Goal: Complete application form

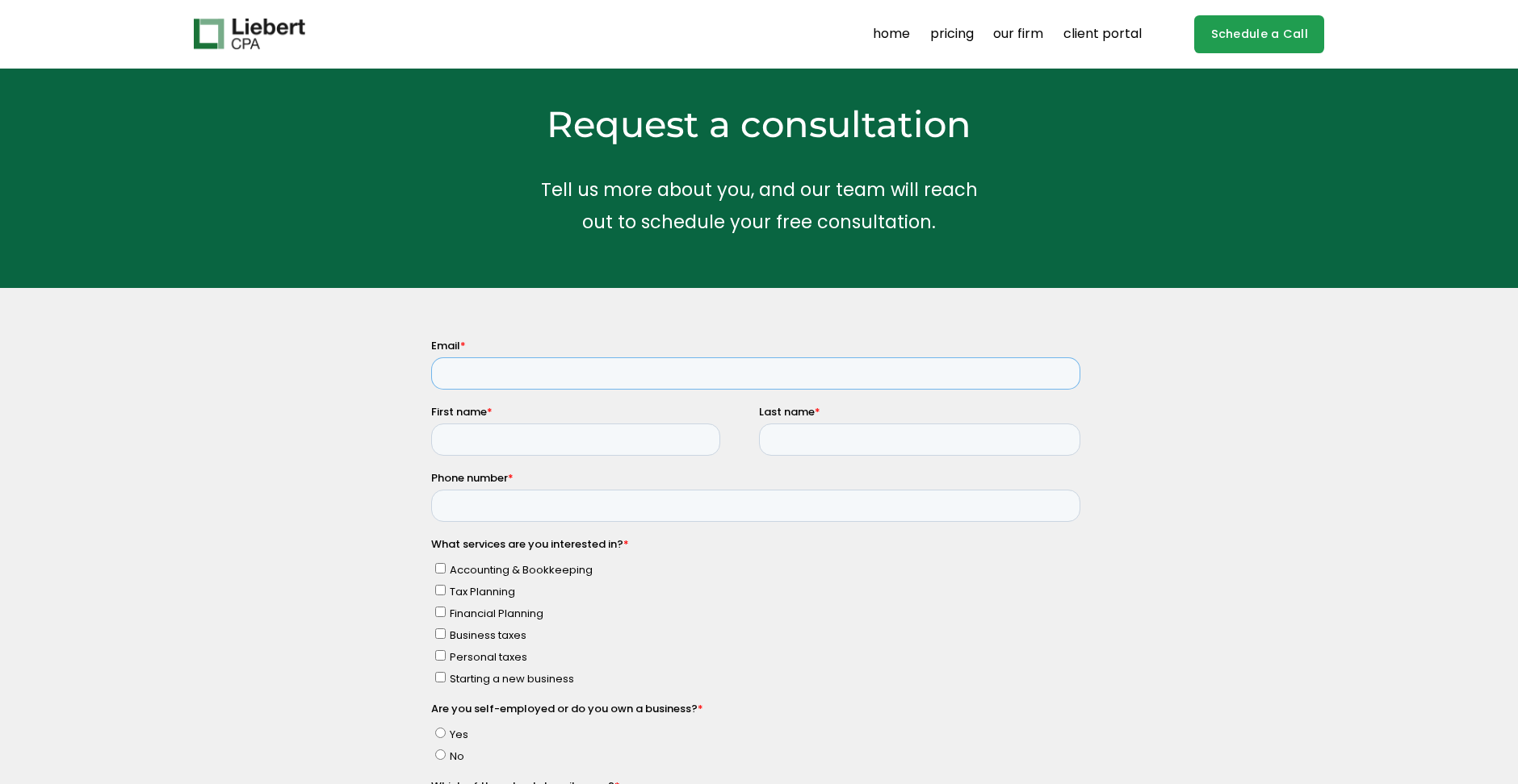
click at [550, 375] on input "Email *" at bounding box center [755, 373] width 649 height 33
type input "[EMAIL_ADDRESS][DOMAIN_NAME]"
type input "ANDREW"
type input "MCCANN"
type input "+12126770383"
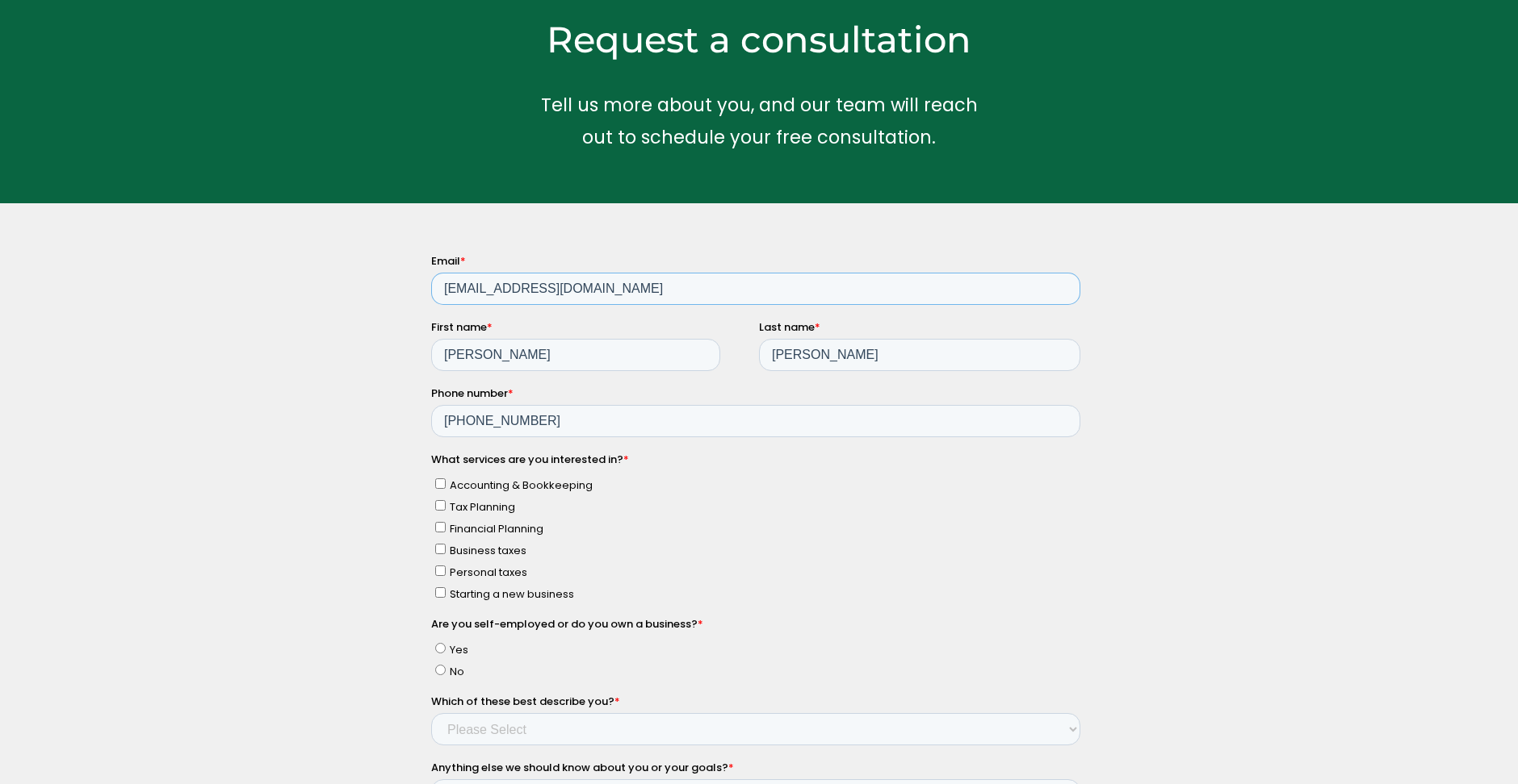
scroll to position [92, 0]
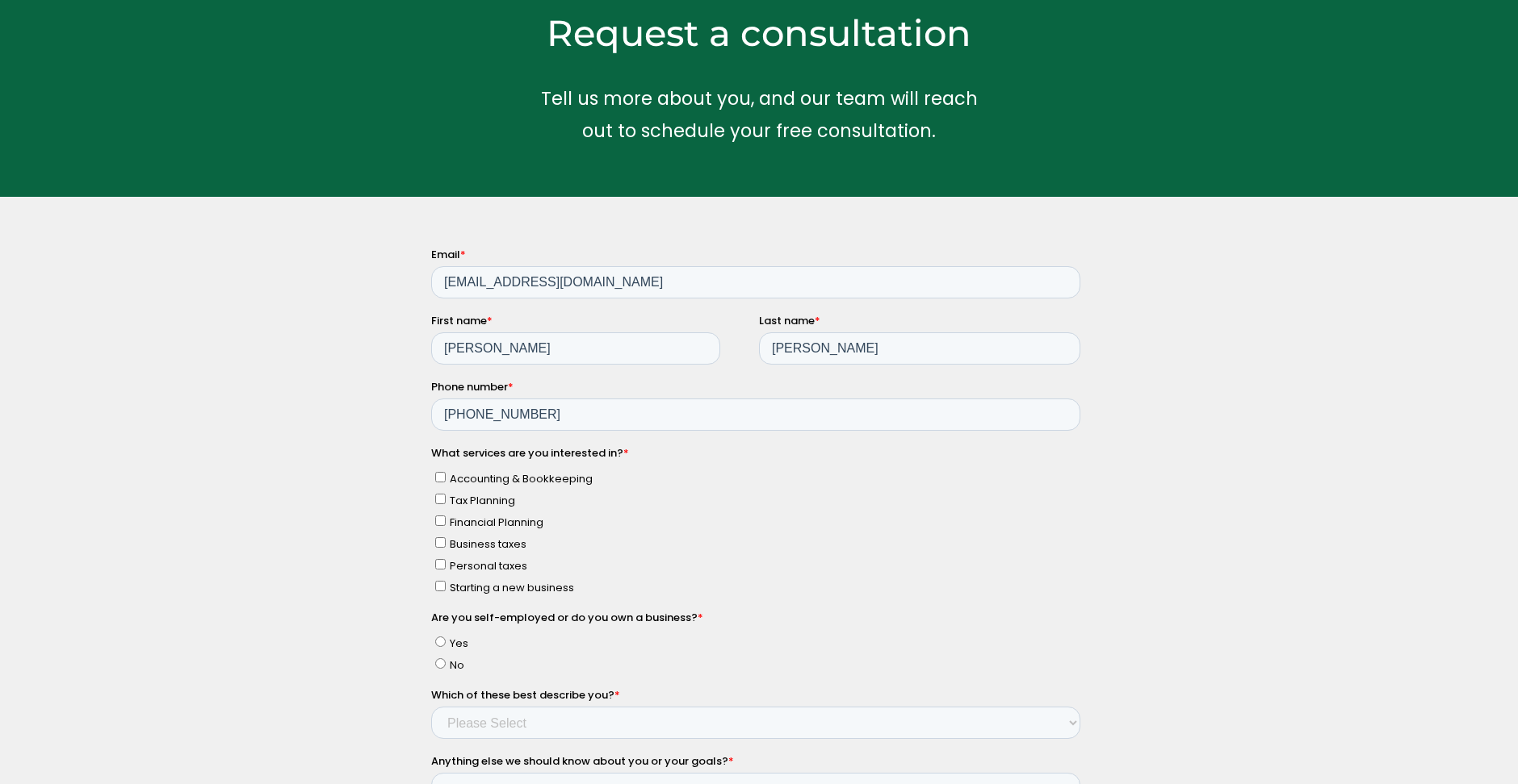
click at [441, 501] on input "Tax Planning" at bounding box center [441, 498] width 11 height 11
checkbox input "true"
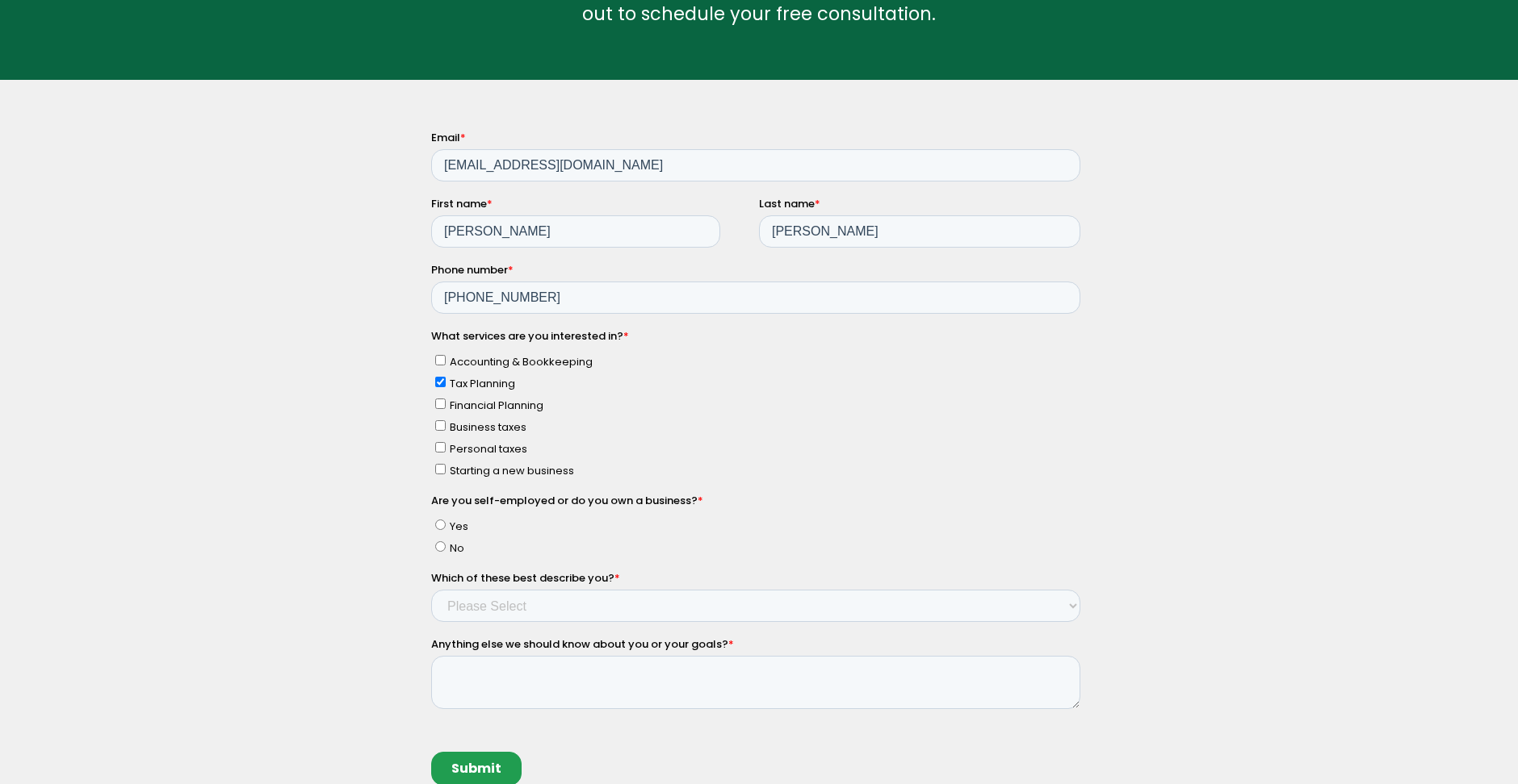
scroll to position [209, 0]
click at [438, 543] on input "No" at bounding box center [441, 546] width 11 height 11
radio input "true"
select select "Income < $100k"
click option "Income < $100k" at bounding box center [431, 129] width 0 height 0
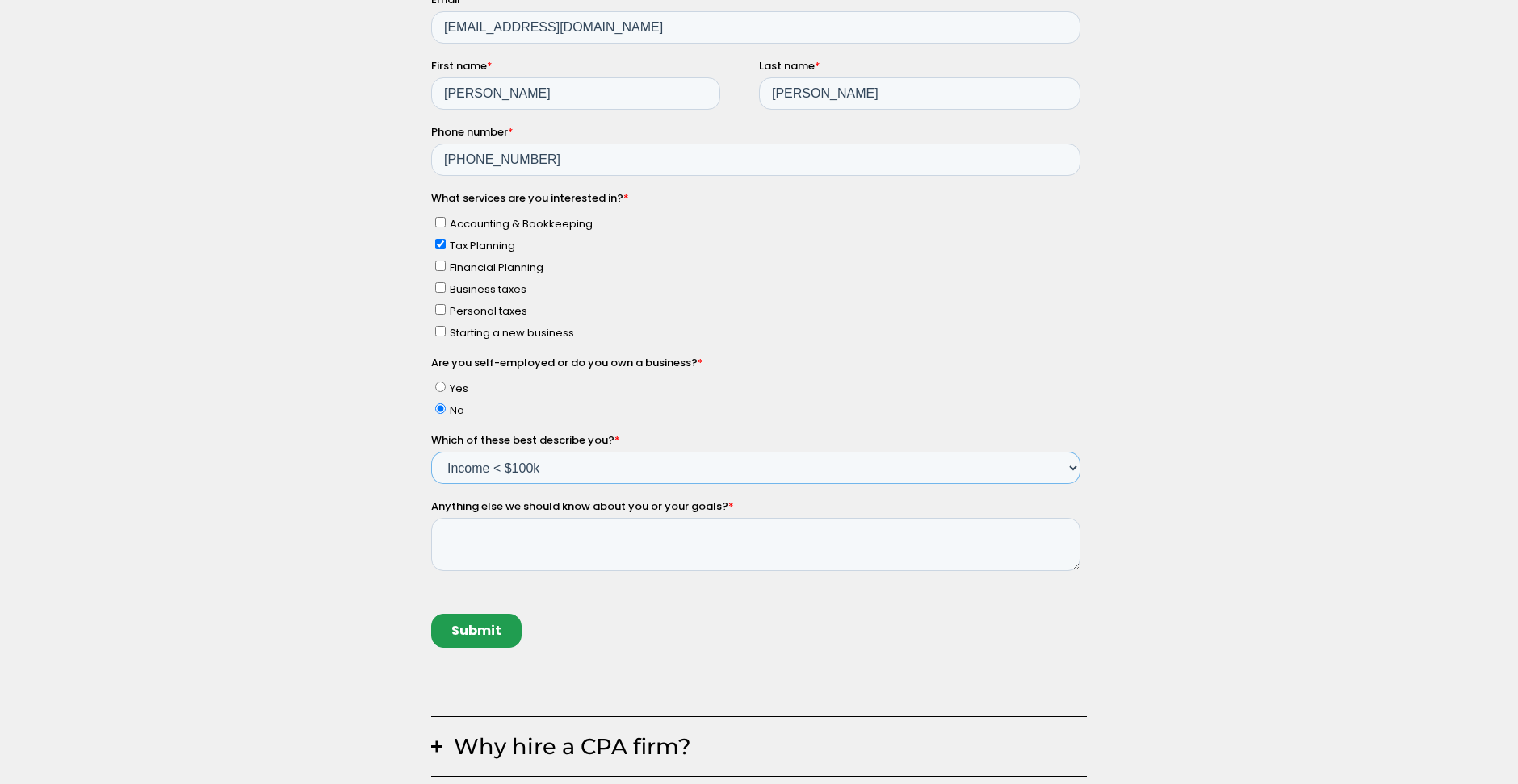
scroll to position [349, 0]
click at [745, 540] on textarea "Anything else we should know about you or your goals? *" at bounding box center [755, 542] width 649 height 53
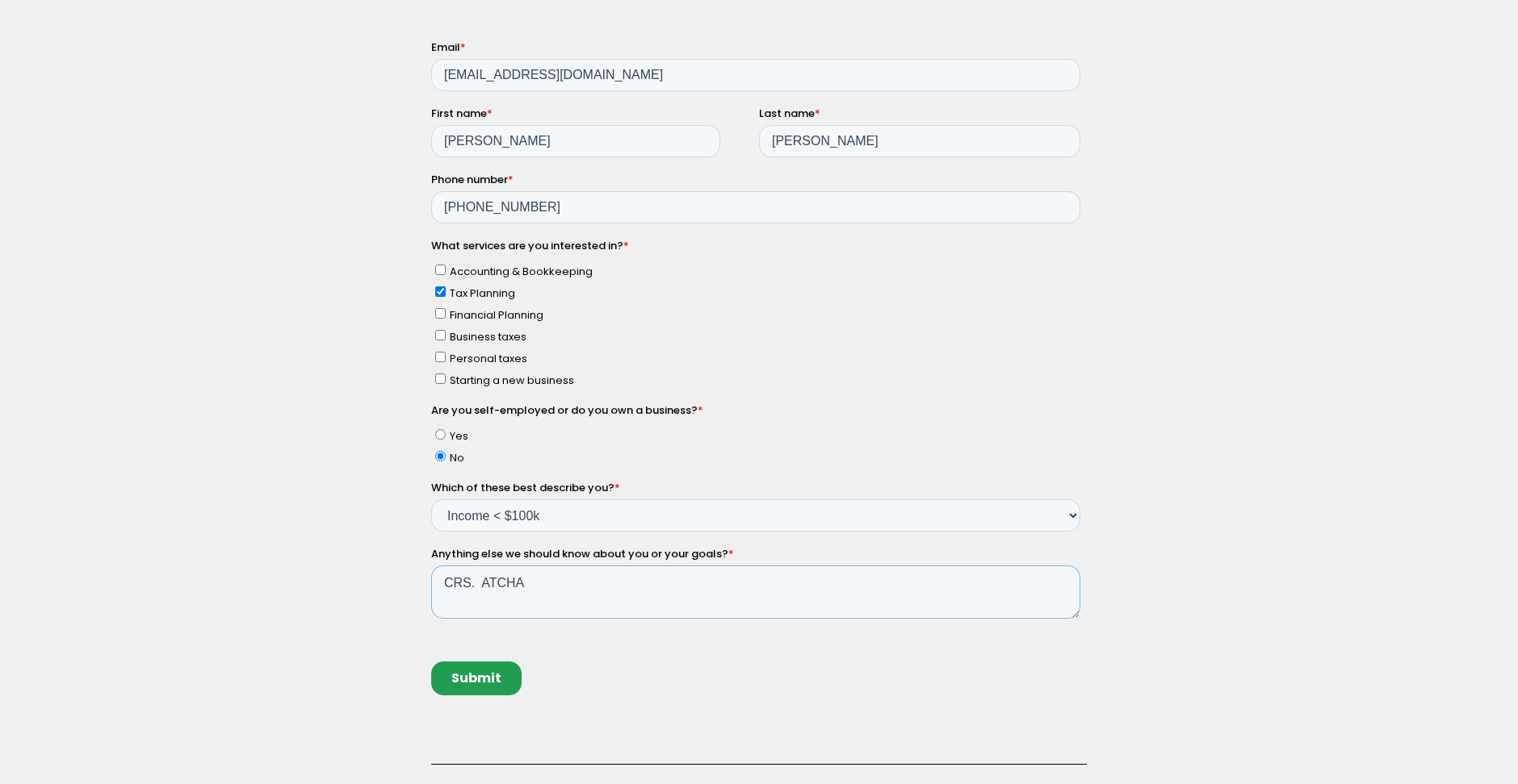
scroll to position [295, 0]
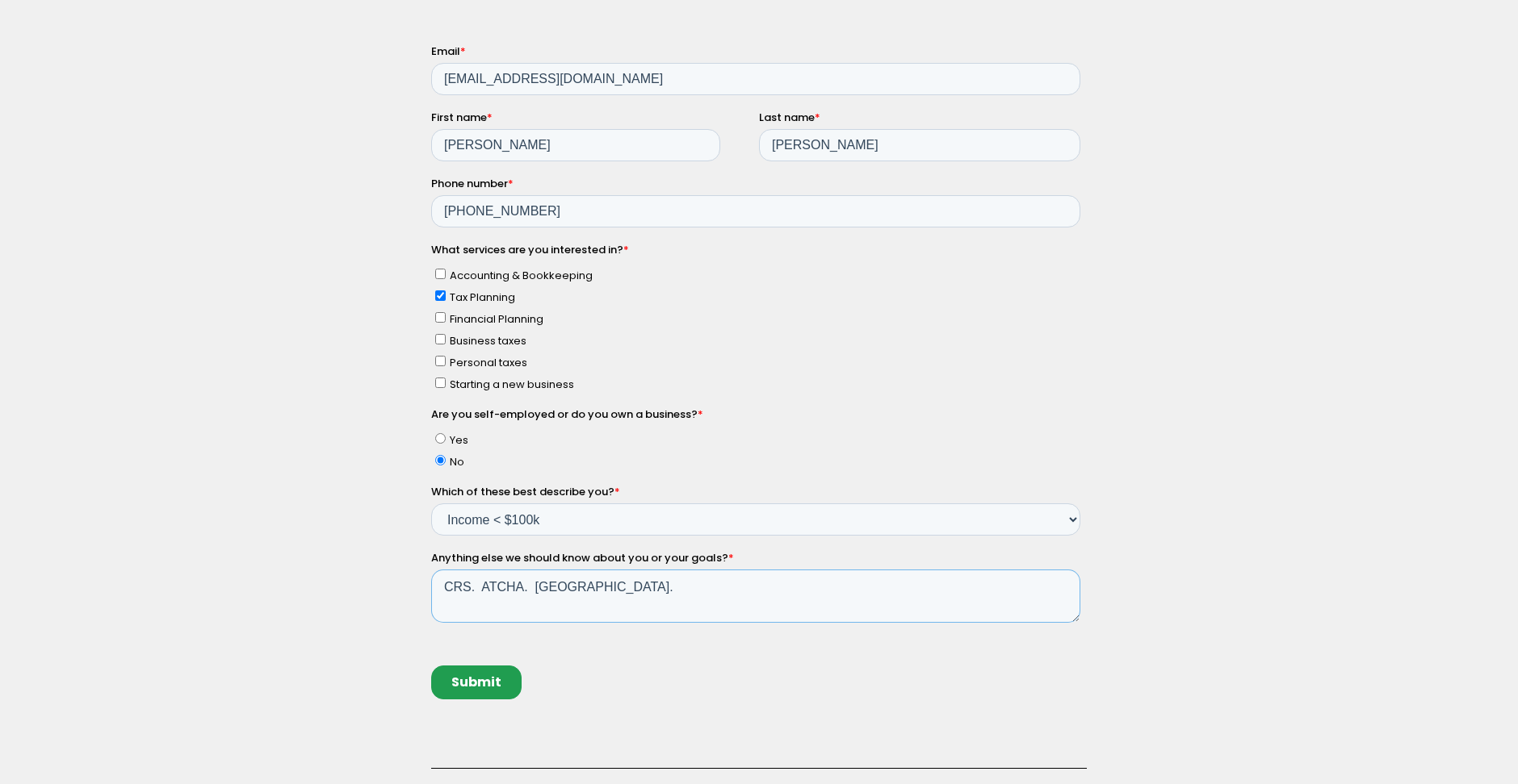
drag, startPoint x: 518, startPoint y: 588, endPoint x: 479, endPoint y: 576, distance: 40.8
click at [478, 590] on textarea "CRS. ATCHA. UK." at bounding box center [755, 595] width 649 height 53
click at [605, 588] on textarea "CRS. FATCA. UK." at bounding box center [755, 595] width 649 height 53
drag, startPoint x: 602, startPoint y: 582, endPoint x: 507, endPoint y: 586, distance: 95.1
click at [539, 587] on textarea "CRS. FATCA. UK. HOWTO" at bounding box center [755, 595] width 649 height 53
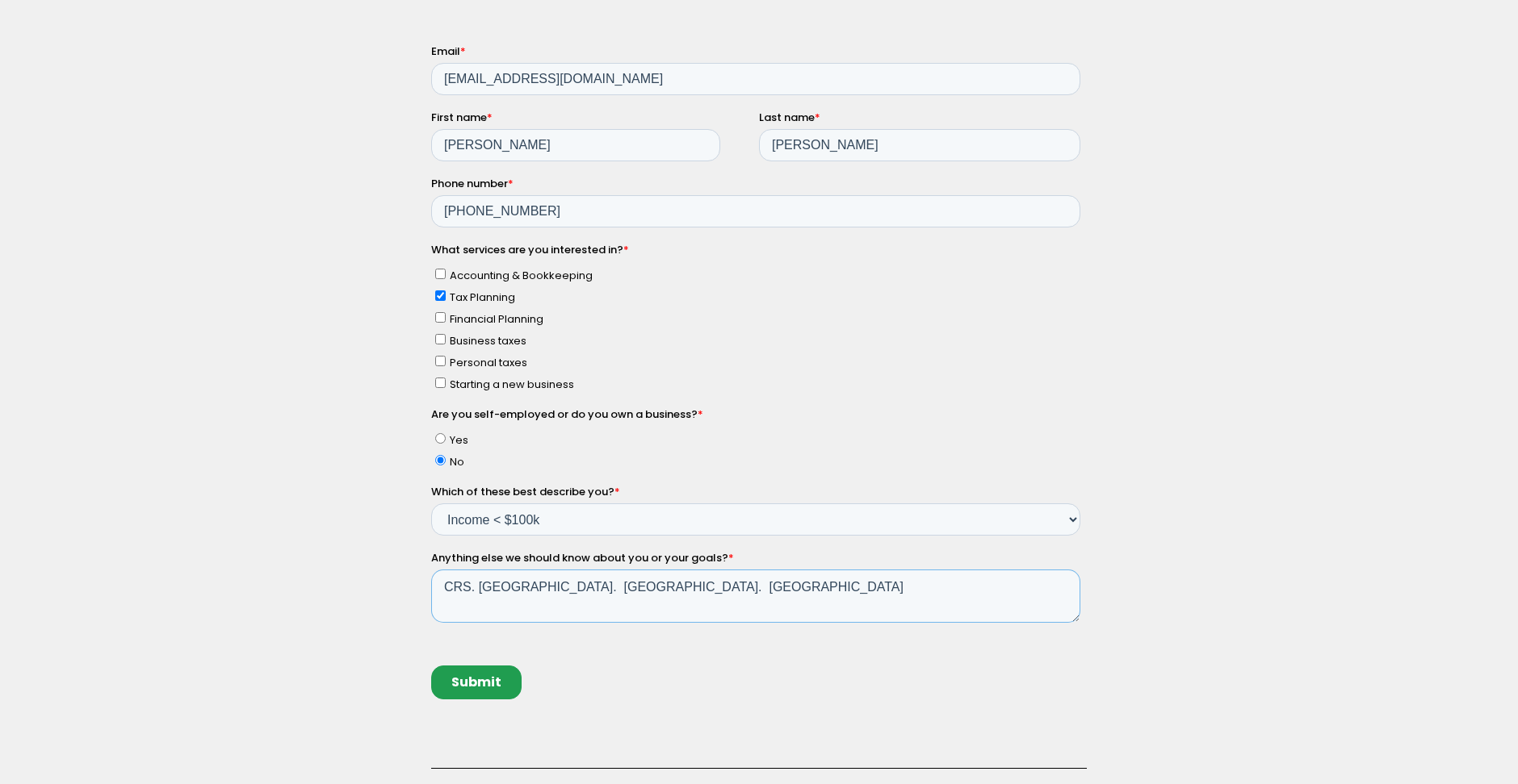
click at [653, 592] on textarea "CRS. FATCA. UK. HOWTO" at bounding box center [755, 595] width 649 height 53
drag, startPoint x: 617, startPoint y: 589, endPoint x: 560, endPoint y: 651, distance: 84.2
click at [557, 595] on textarea "CRS. FATCA. UK. HOWTO" at bounding box center [755, 595] width 649 height 53
drag, startPoint x: 606, startPoint y: 583, endPoint x: 553, endPoint y: 617, distance: 63.0
click at [557, 593] on textarea "CRS. FATCA. UK. HOWTO" at bounding box center [755, 595] width 649 height 53
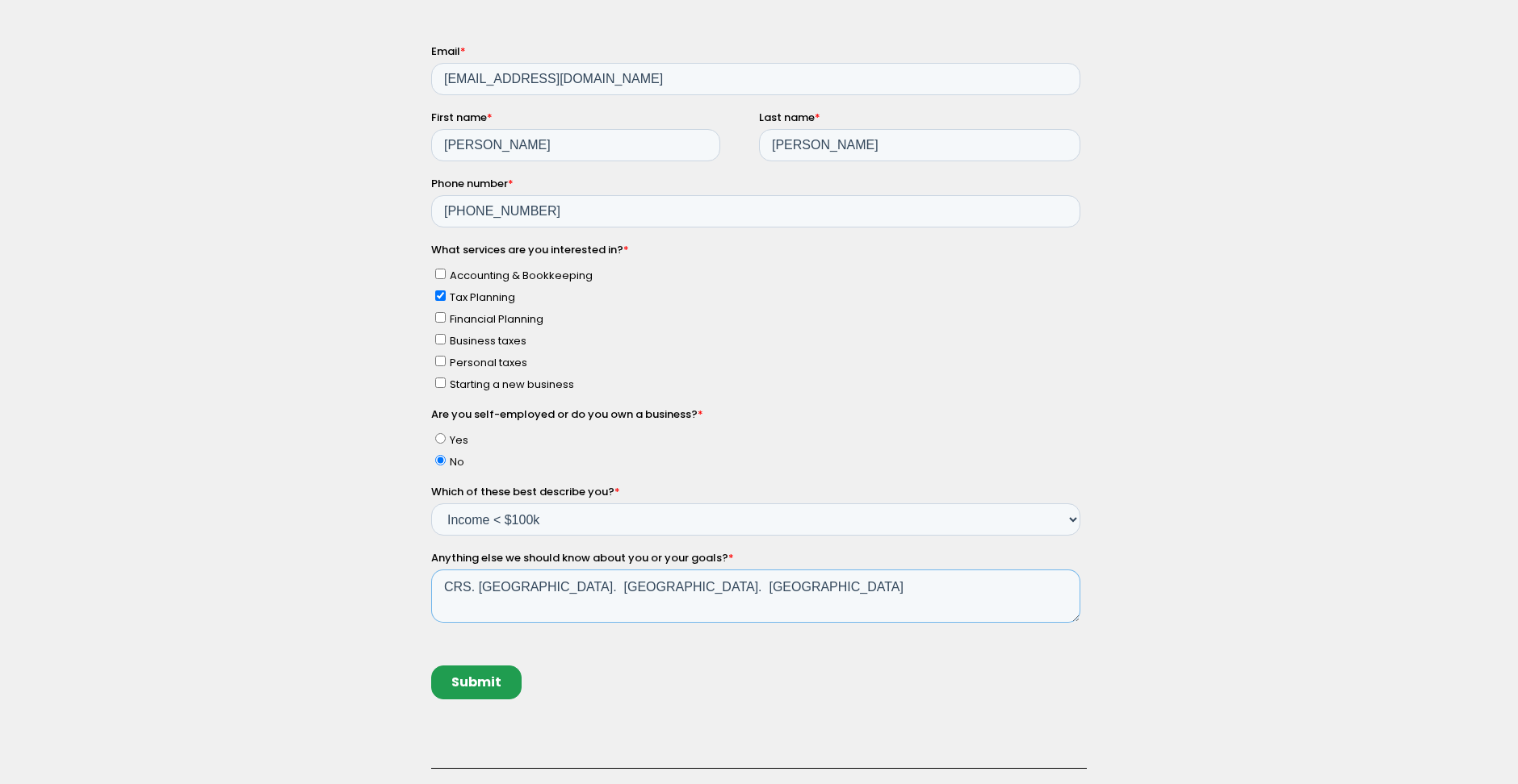
scroll to position [282, 0]
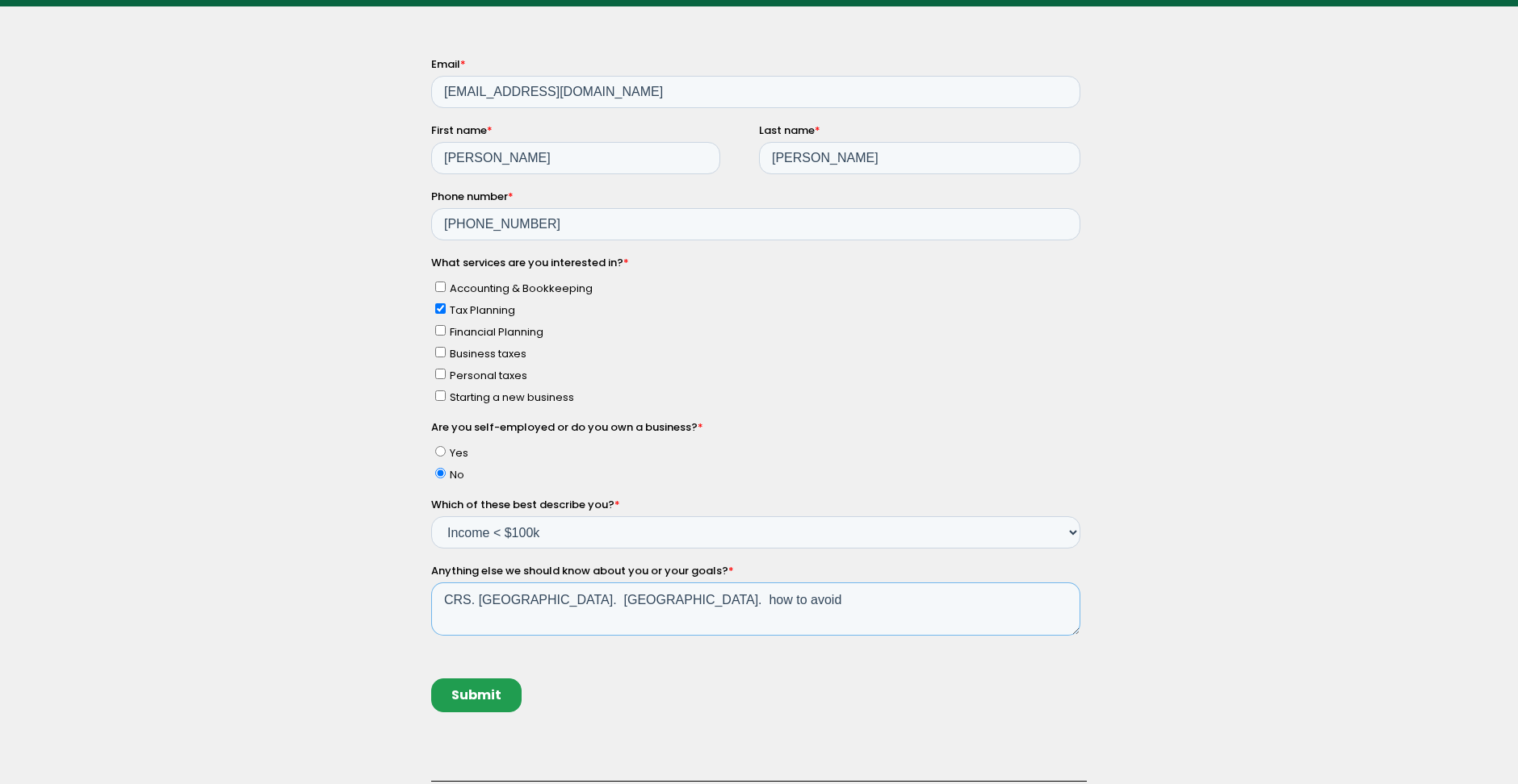
type textarea "CRS. FATCA. UK. how to avoid"
click at [503, 695] on input "Submit" at bounding box center [476, 694] width 91 height 34
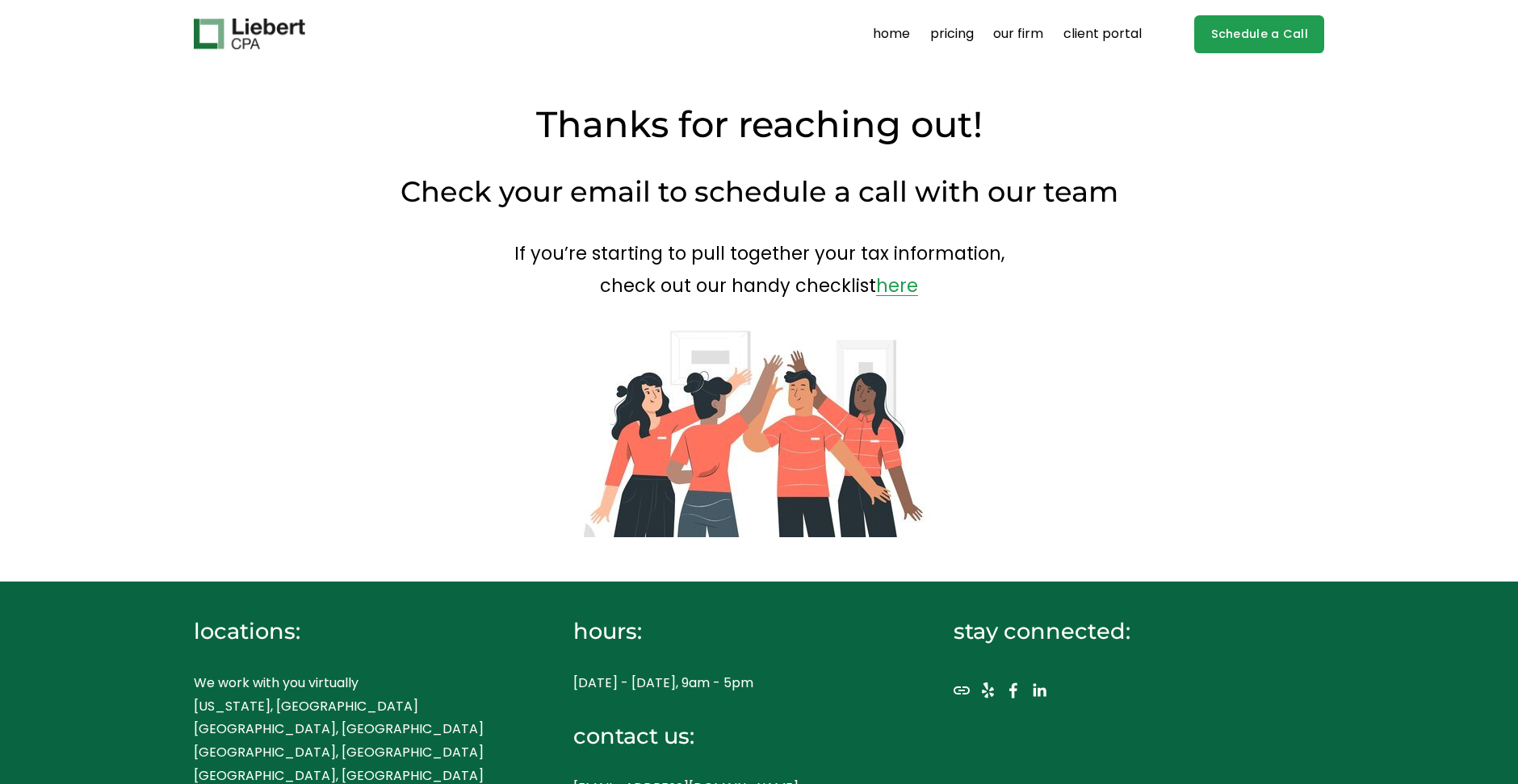
scroll to position [91, 0]
